Goal: Find specific page/section: Find specific page/section

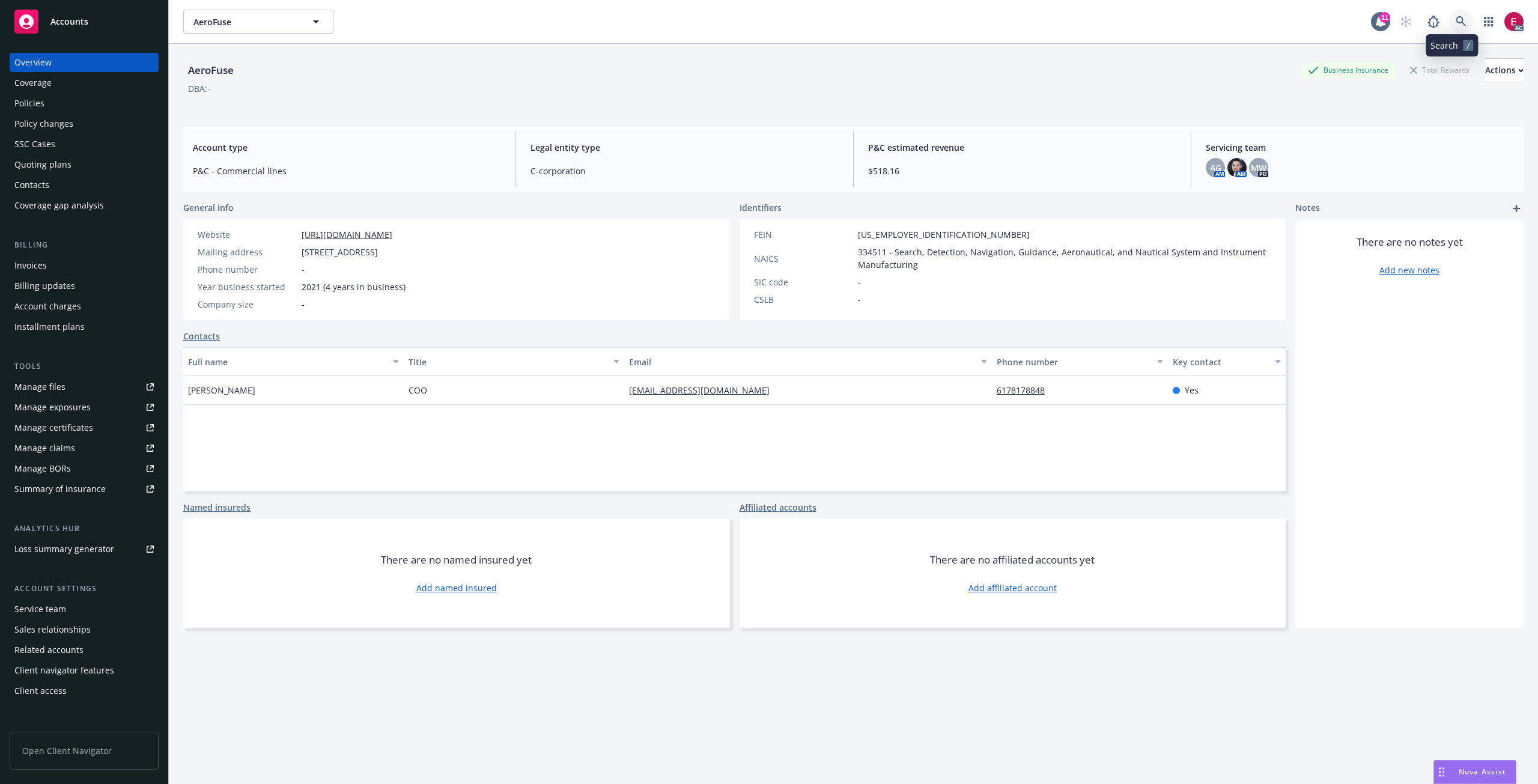
click at [1449, 32] on link at bounding box center [1461, 22] width 24 height 24
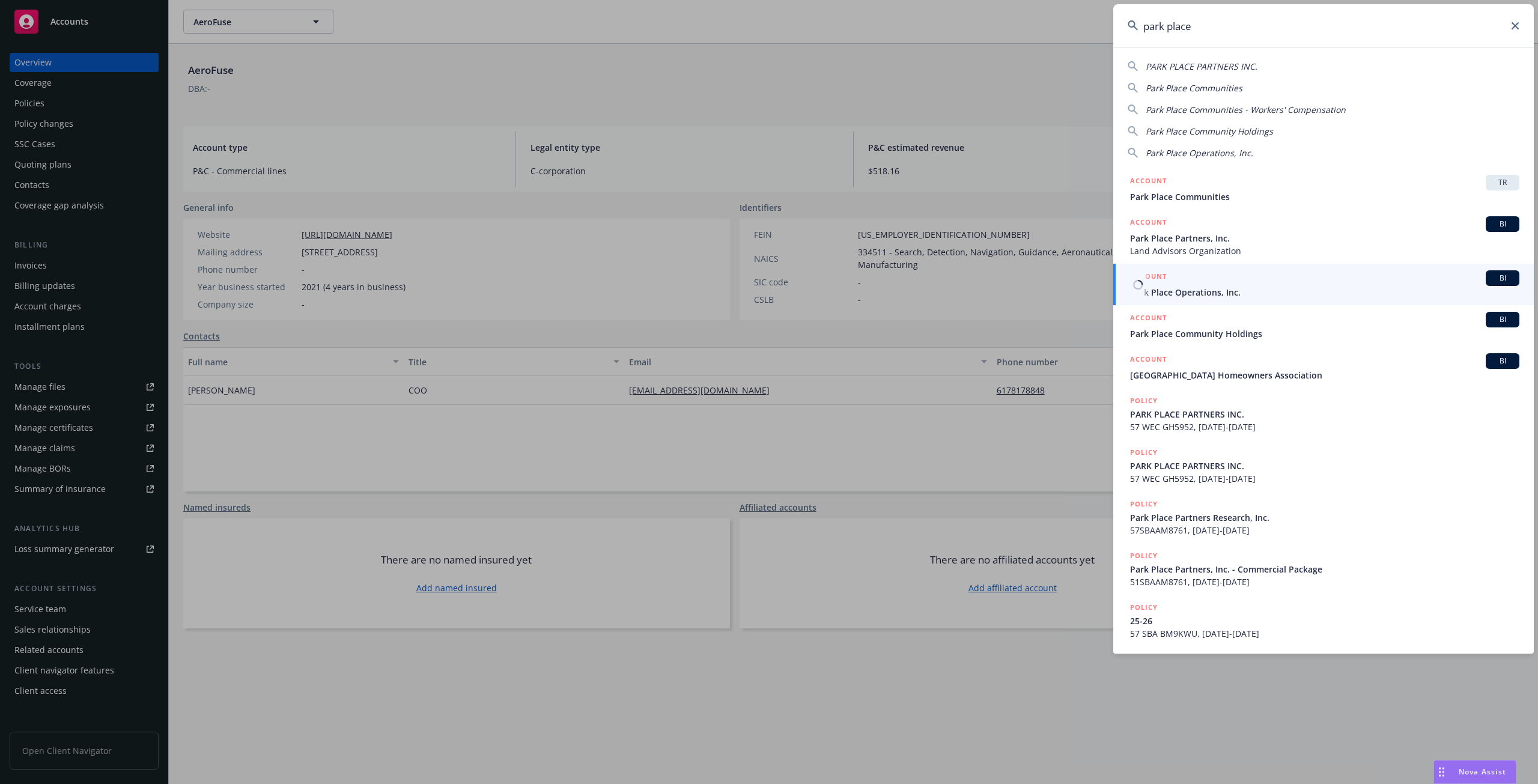
type input "park place"
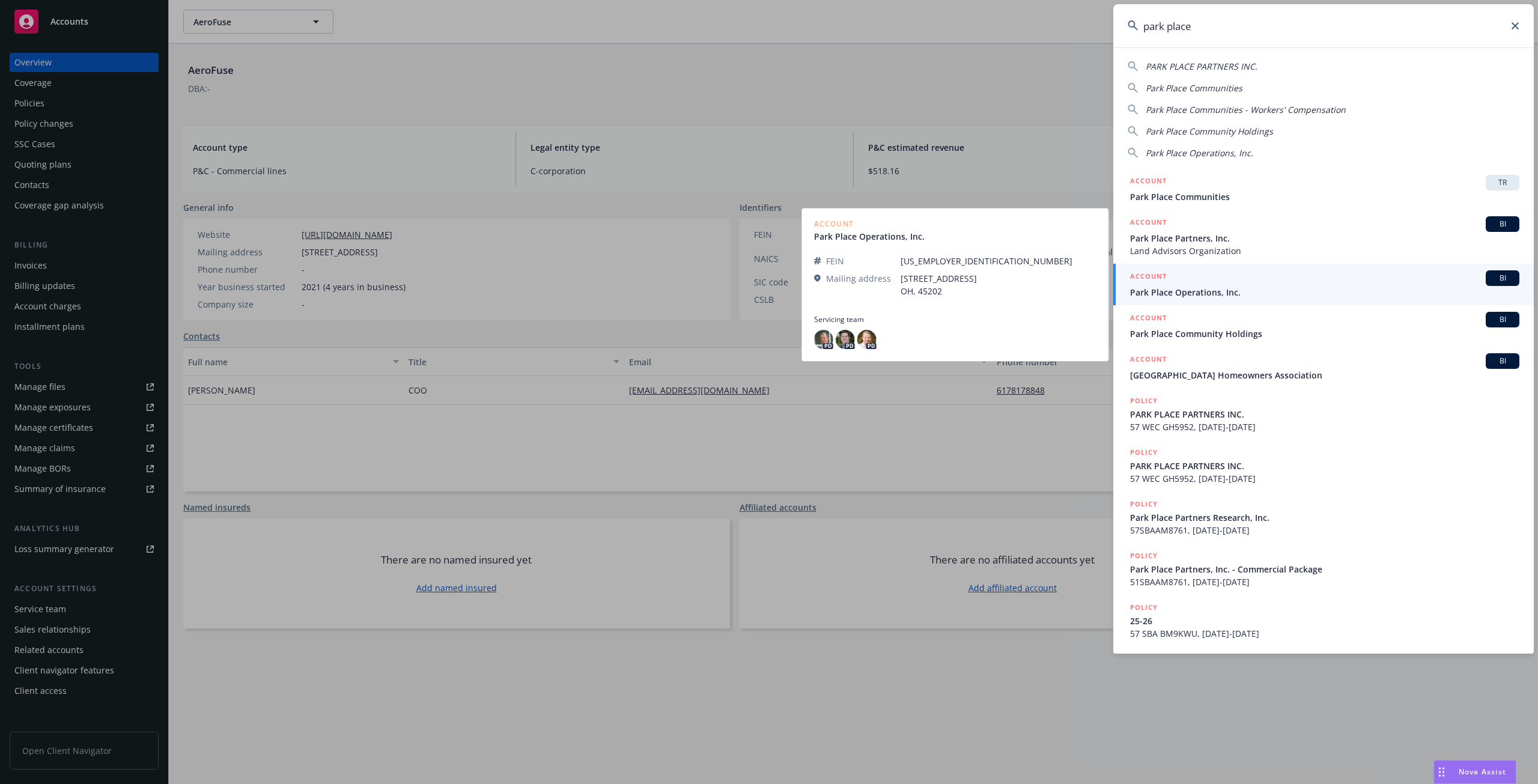
click at [1253, 287] on span "Park Place Operations, Inc." at bounding box center [1324, 292] width 389 height 13
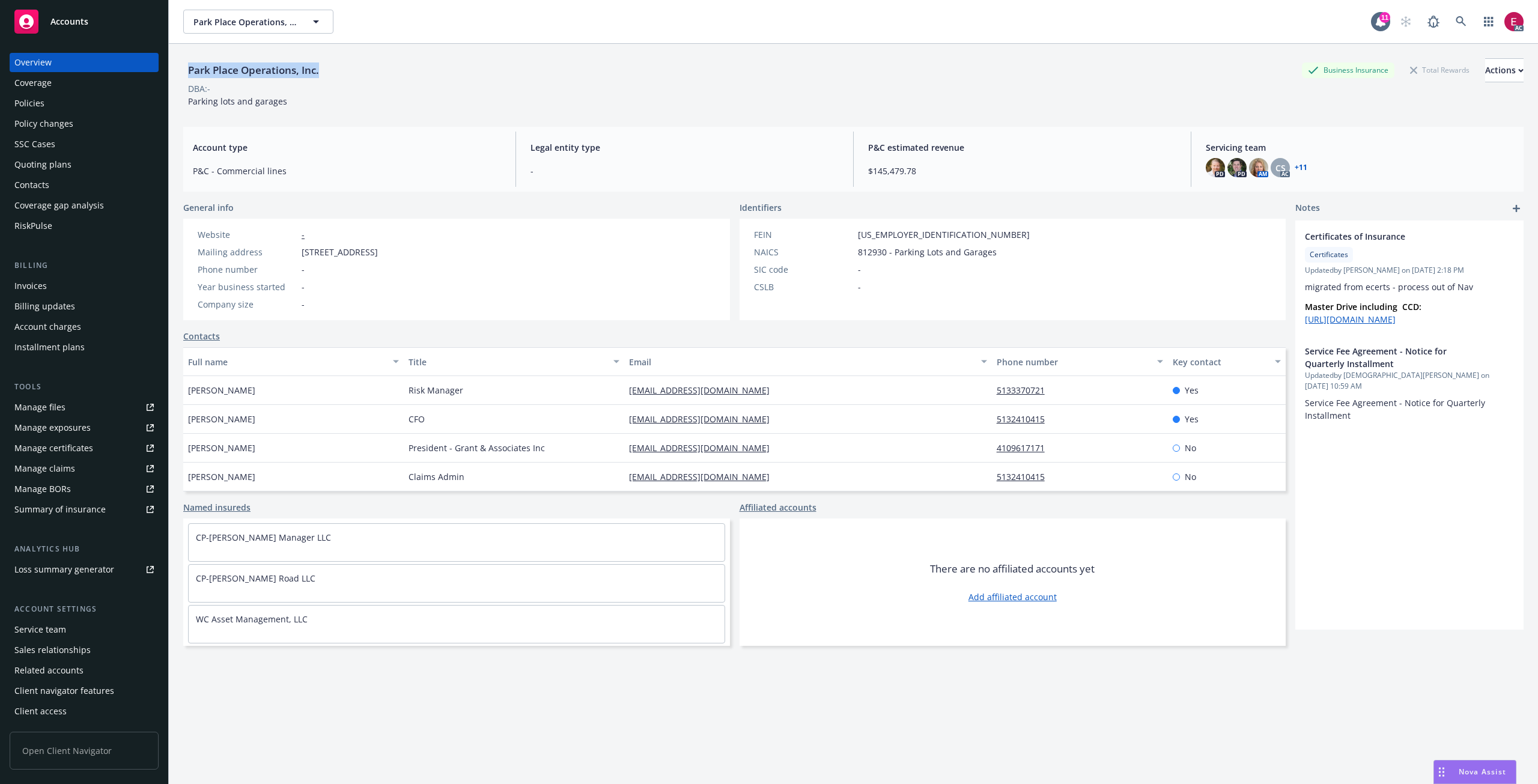
drag, startPoint x: 322, startPoint y: 71, endPoint x: 188, endPoint y: 72, distance: 134.0
click at [188, 72] on div "Park Place Operations, Inc." at bounding box center [254, 70] width 141 height 15
copy div "Park Place Operations, Inc."
click at [74, 329] on div "Account charges" at bounding box center [48, 326] width 67 height 19
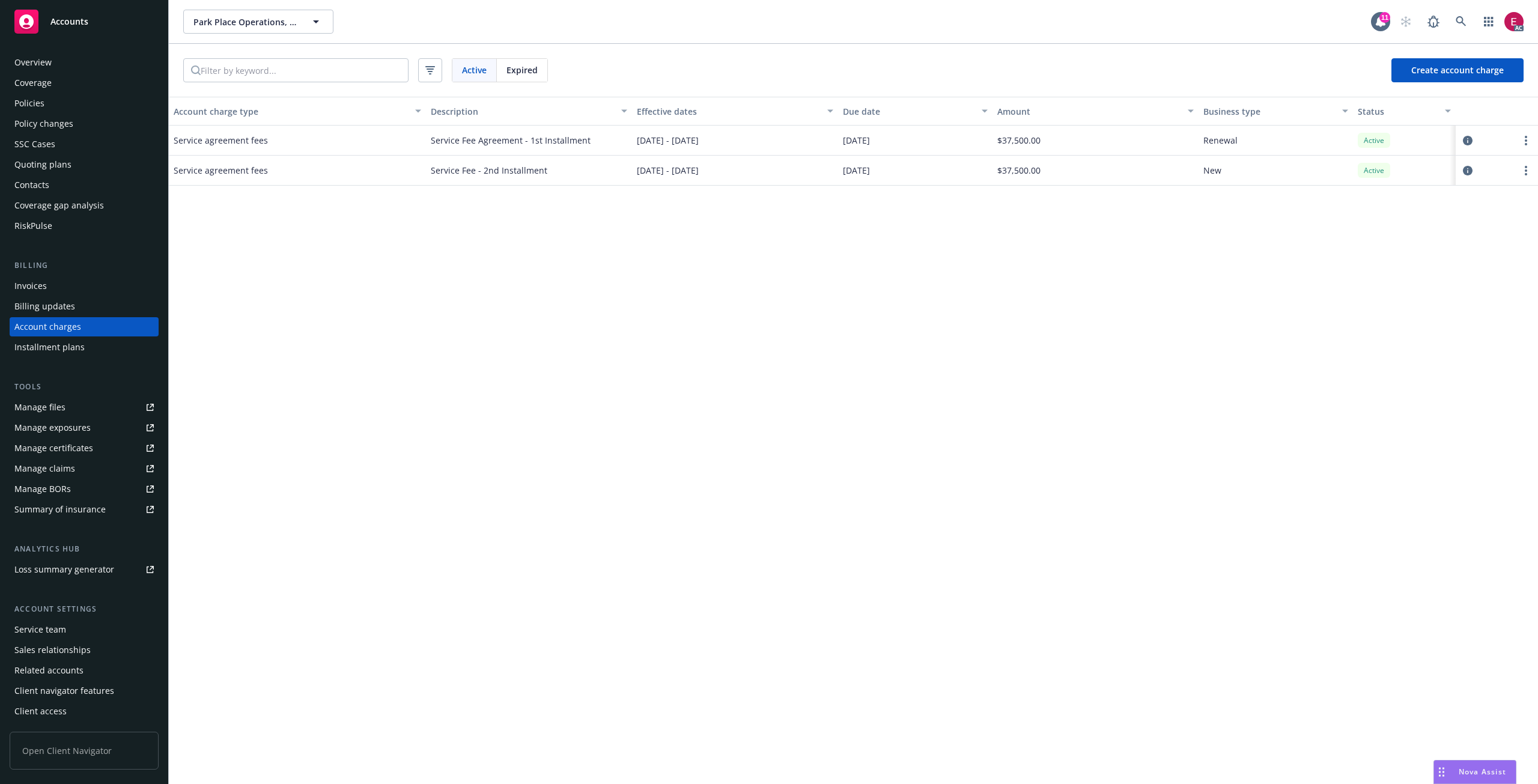
click at [587, 143] on div "Service Fee Agreement - 1st Installment" at bounding box center [528, 141] width 206 height 30
click at [543, 76] on div "Expired" at bounding box center [522, 70] width 51 height 22
click at [481, 72] on span "Active" at bounding box center [474, 70] width 25 height 13
click at [46, 72] on div "Overview" at bounding box center [33, 62] width 37 height 19
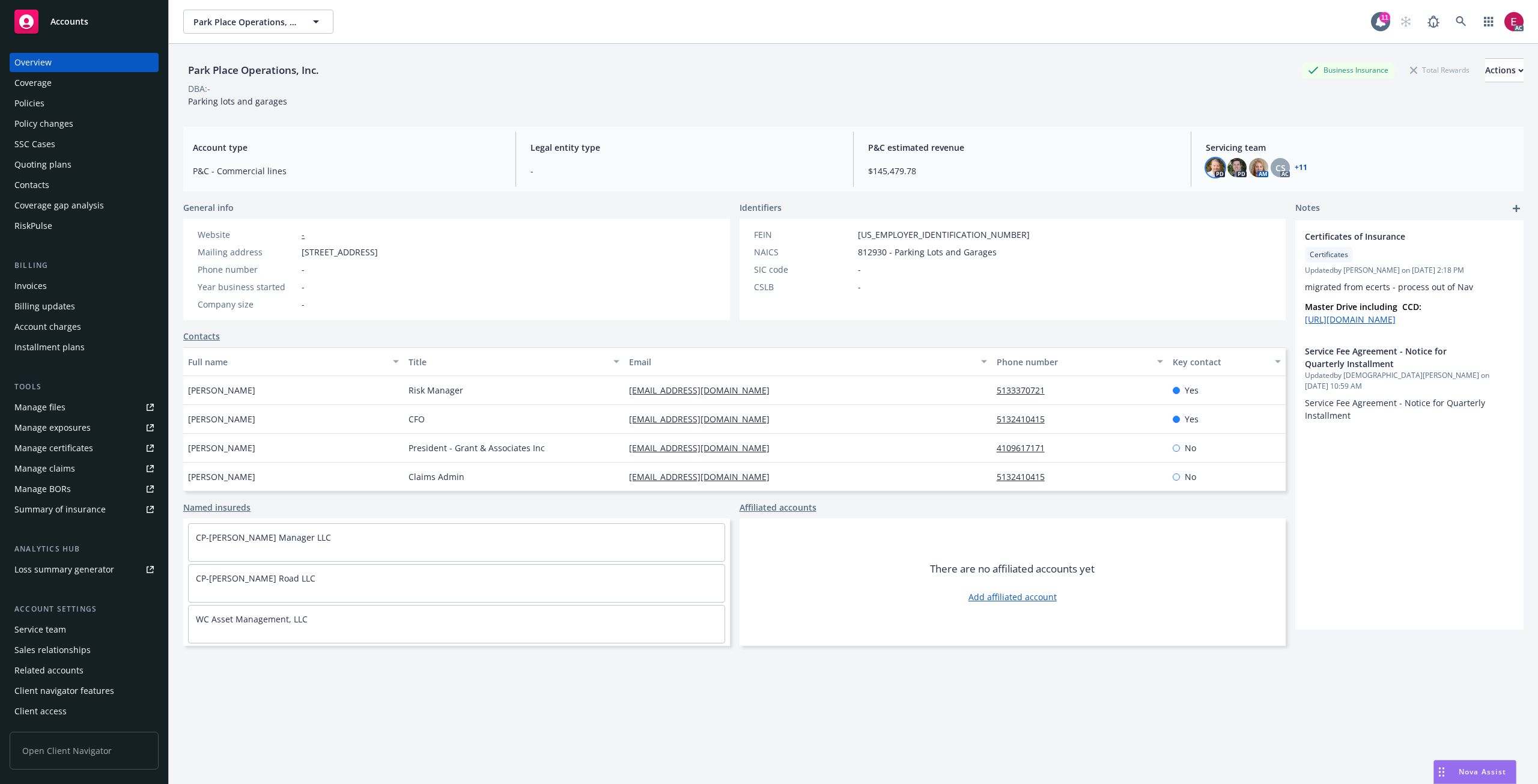
click at [1208, 160] on img at bounding box center [1215, 167] width 19 height 19
click at [1055, 79] on div "Park Place Operations, Inc. Business Insurance Total Rewards Actions" at bounding box center [854, 70] width 1341 height 24
click at [40, 101] on div "Policies" at bounding box center [30, 103] width 30 height 19
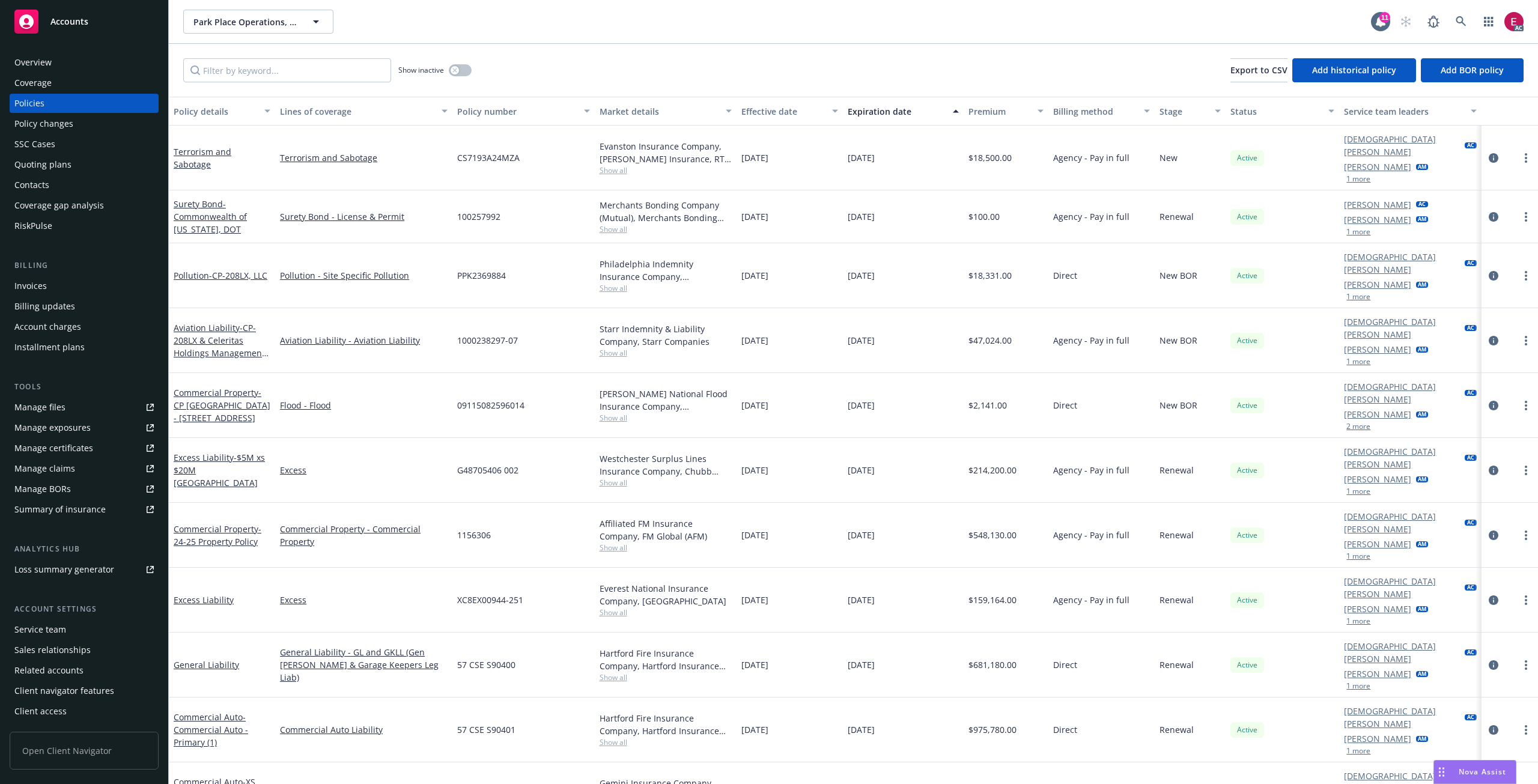
click at [56, 328] on div "Account charges" at bounding box center [48, 326] width 67 height 19
